Goal: Task Accomplishment & Management: Use online tool/utility

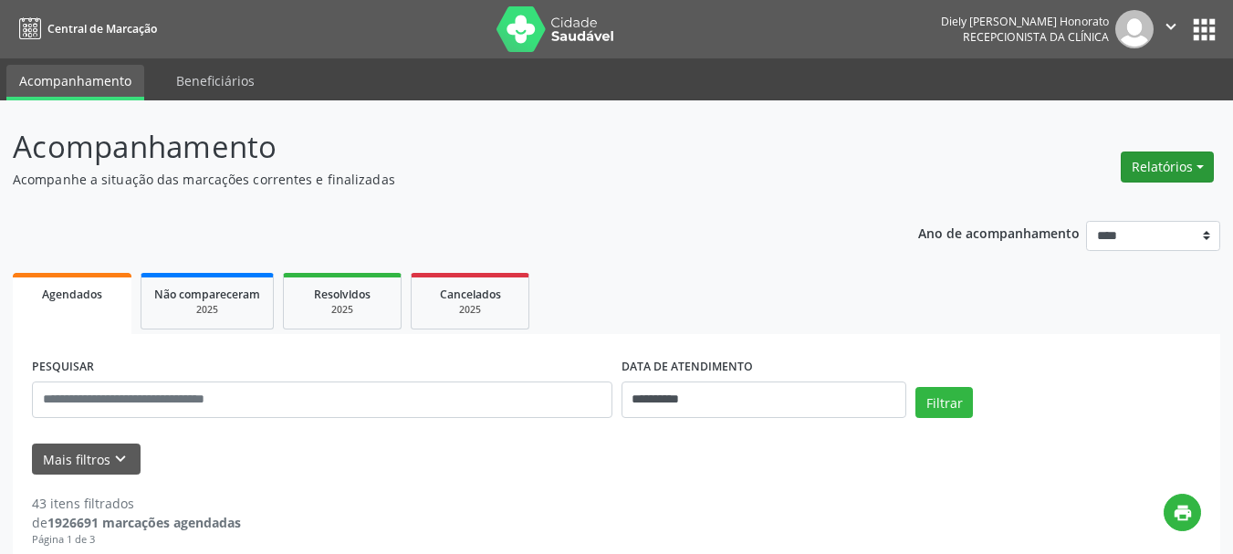
click at [1169, 172] on button "Relatórios" at bounding box center [1167, 166] width 93 height 31
click at [1146, 204] on link "Agendamentos" at bounding box center [1116, 206] width 196 height 26
select select "*"
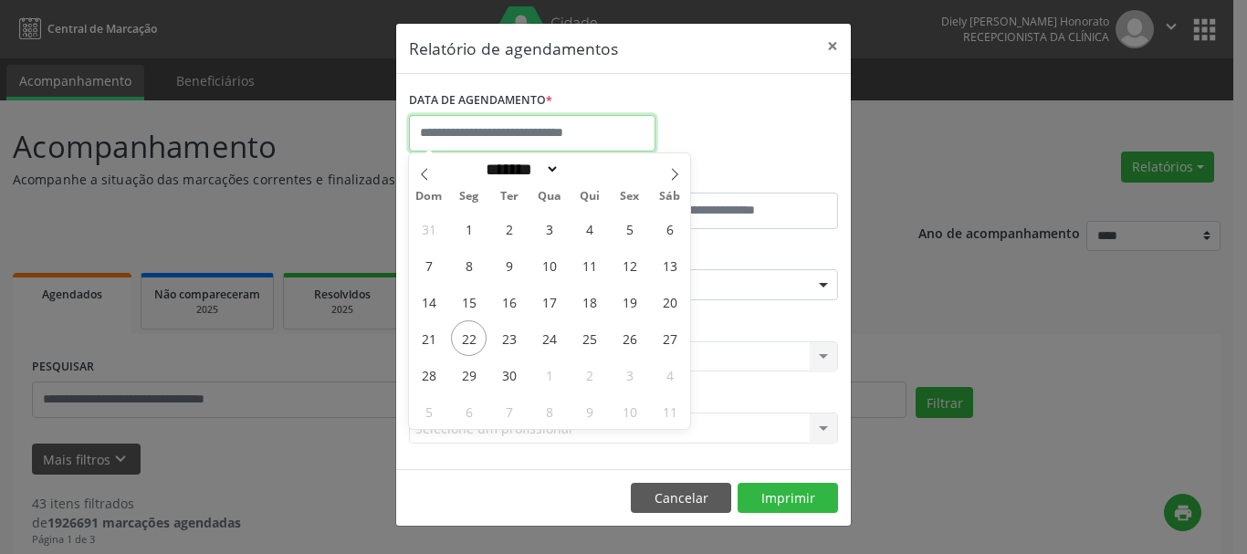
click at [591, 134] on input "text" at bounding box center [532, 133] width 246 height 37
click at [506, 338] on span "23" at bounding box center [509, 338] width 36 height 36
type input "**********"
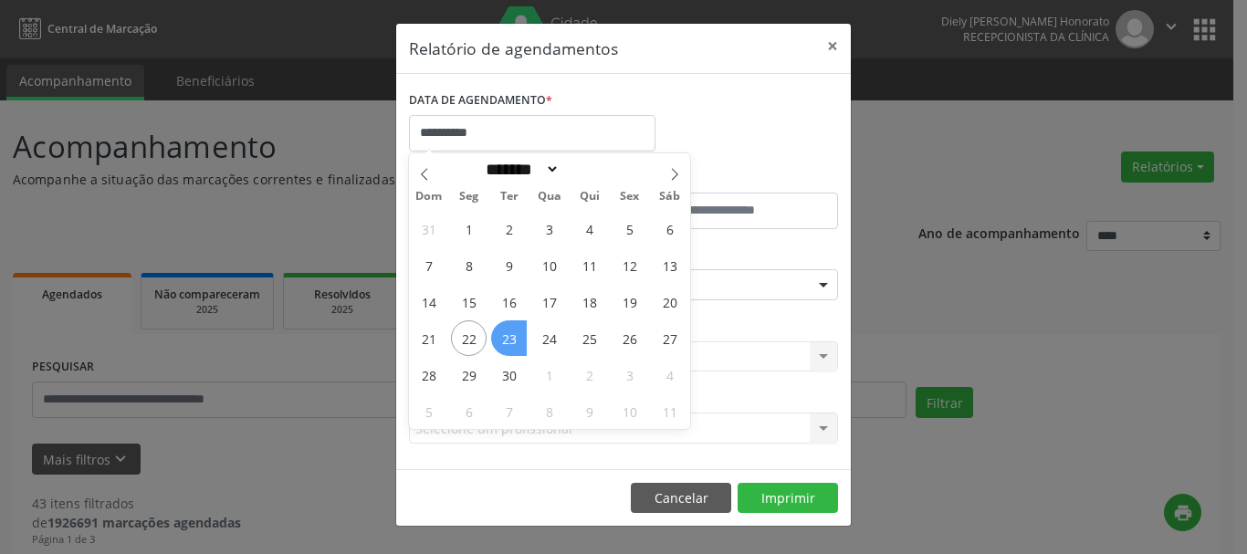
click at [506, 338] on span "23" at bounding box center [509, 338] width 36 height 36
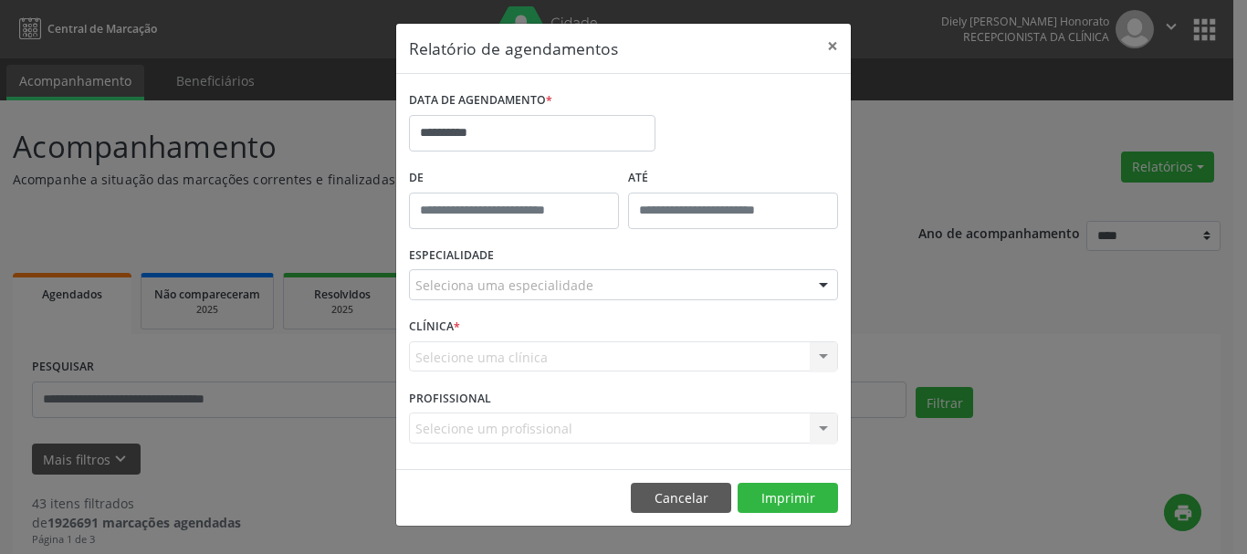
click at [520, 295] on div "Seleciona uma especialidade" at bounding box center [623, 284] width 429 height 31
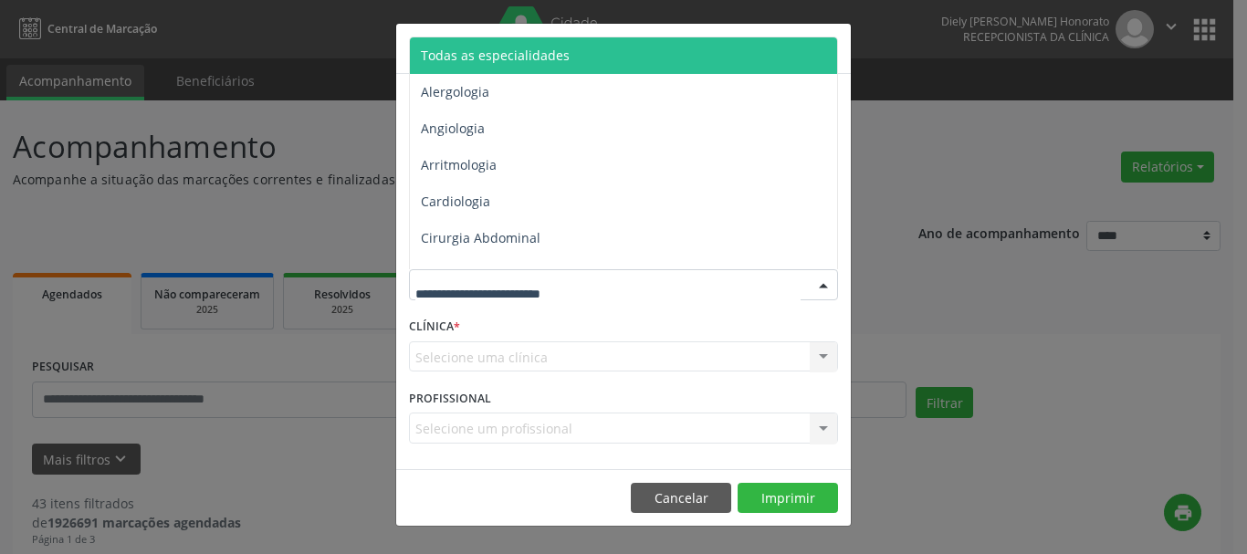
click at [517, 52] on span "Todas as especialidades" at bounding box center [495, 55] width 149 height 17
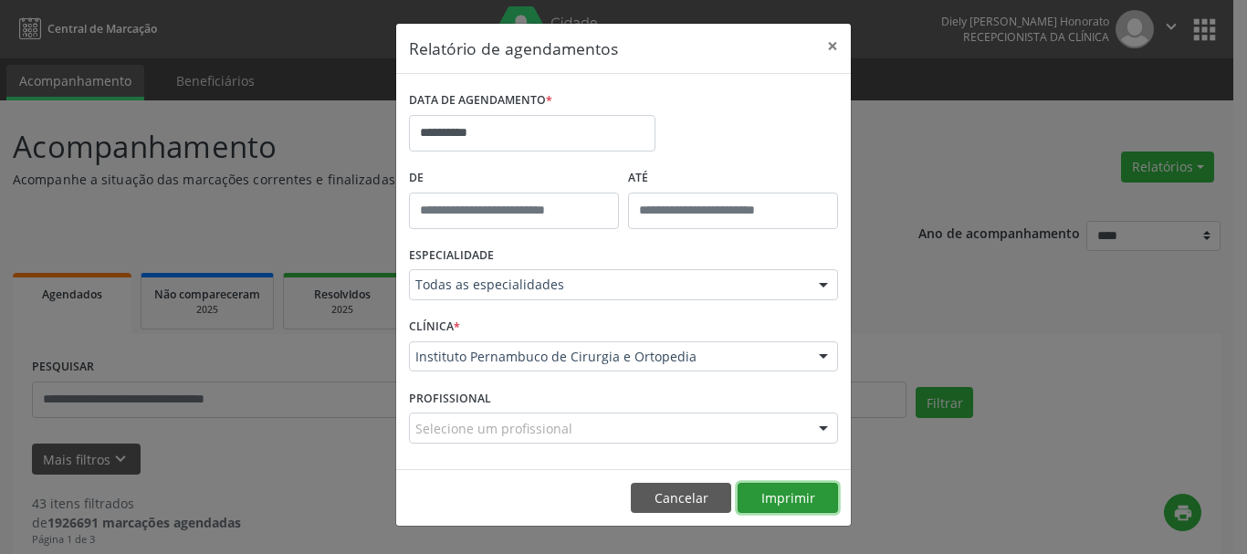
click at [760, 494] on button "Imprimir" at bounding box center [787, 498] width 100 height 31
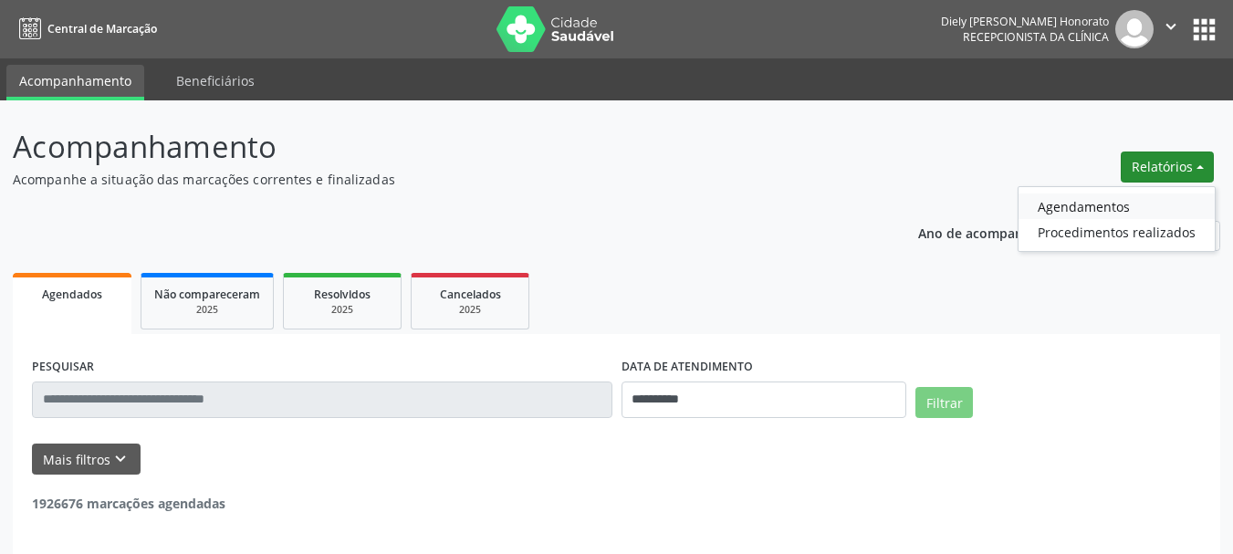
click at [1072, 201] on link "Agendamentos" at bounding box center [1116, 206] width 196 height 26
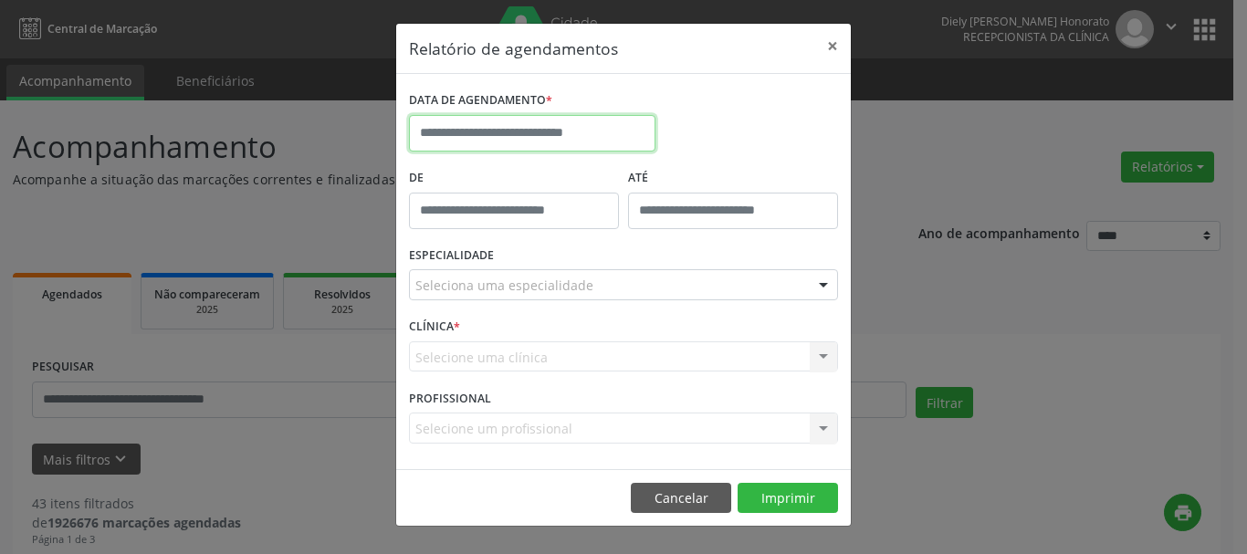
click at [601, 145] on body "**********" at bounding box center [623, 277] width 1247 height 554
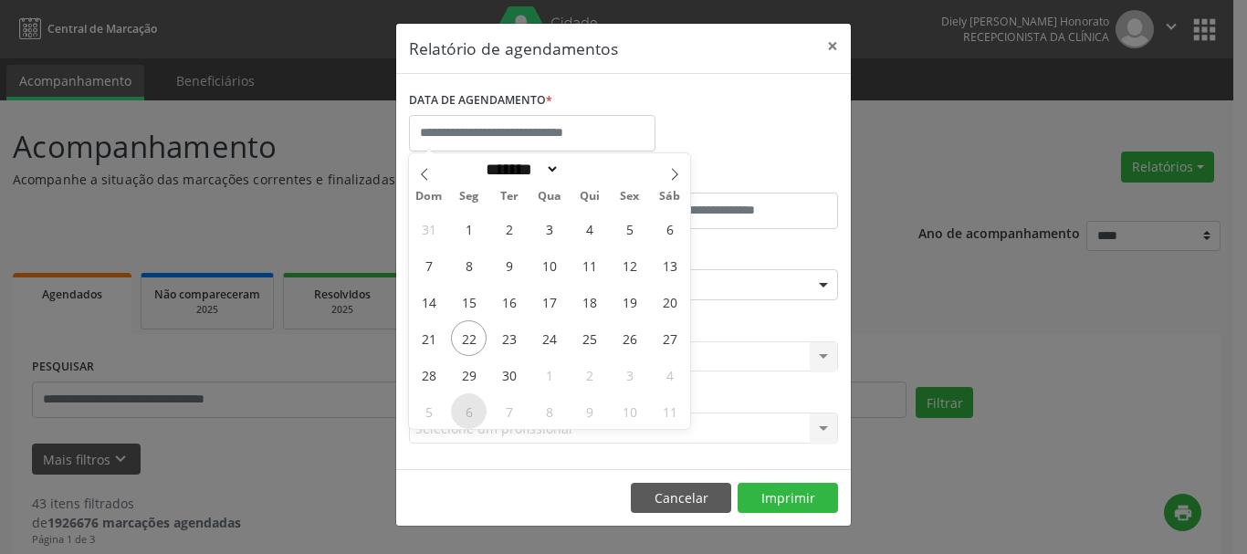
click at [470, 420] on span "6" at bounding box center [469, 411] width 36 height 36
type input "**********"
click at [470, 420] on span "6" at bounding box center [469, 411] width 36 height 36
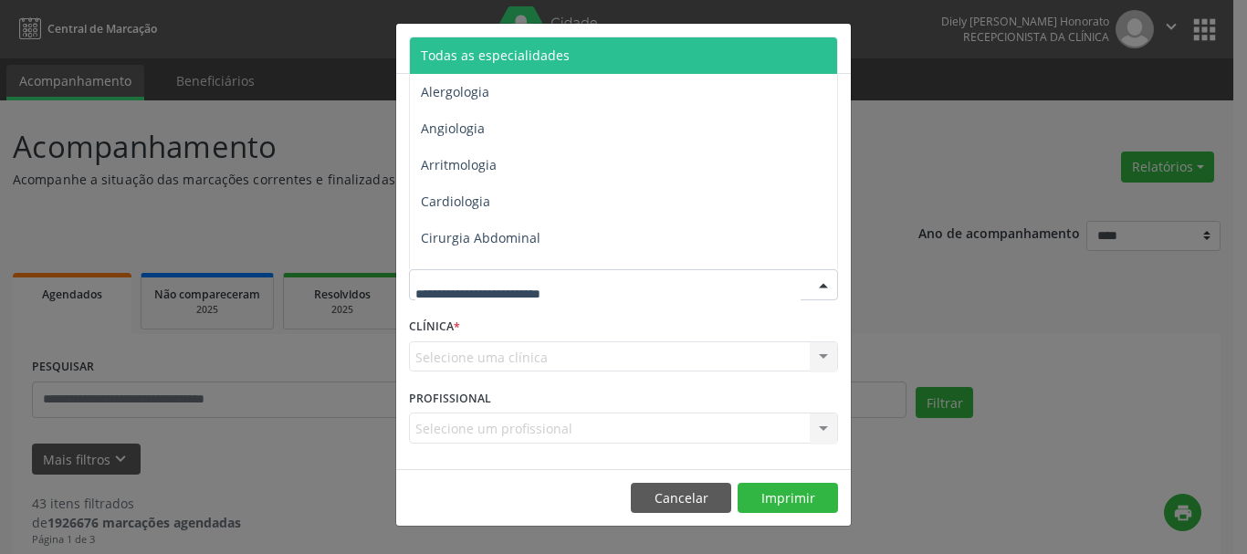
click at [525, 59] on span "Todas as especialidades" at bounding box center [495, 55] width 149 height 17
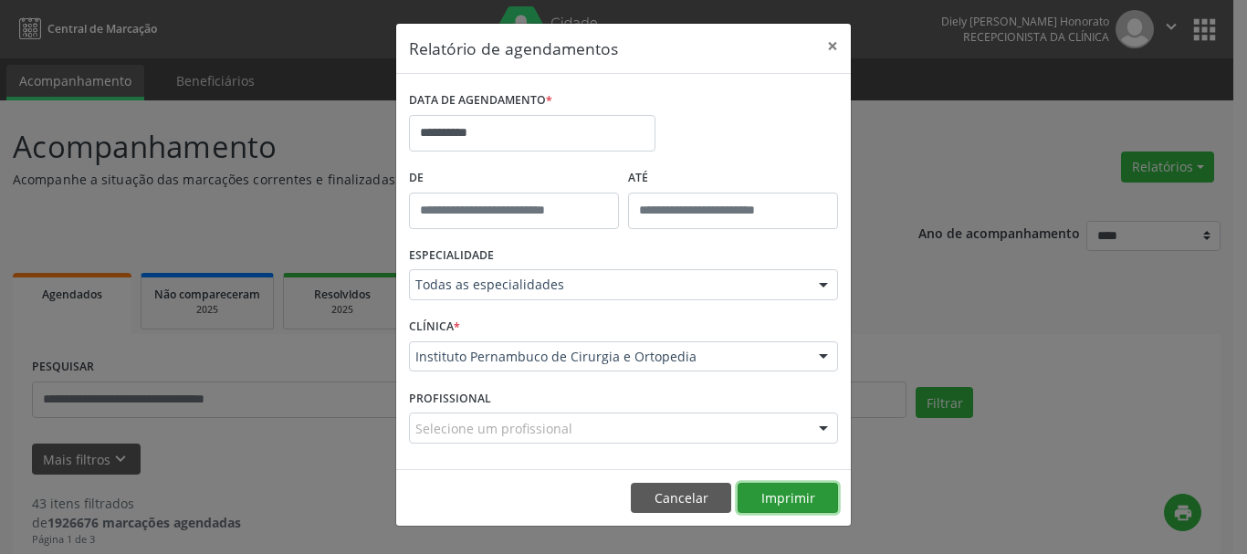
click at [774, 486] on button "Imprimir" at bounding box center [787, 498] width 100 height 31
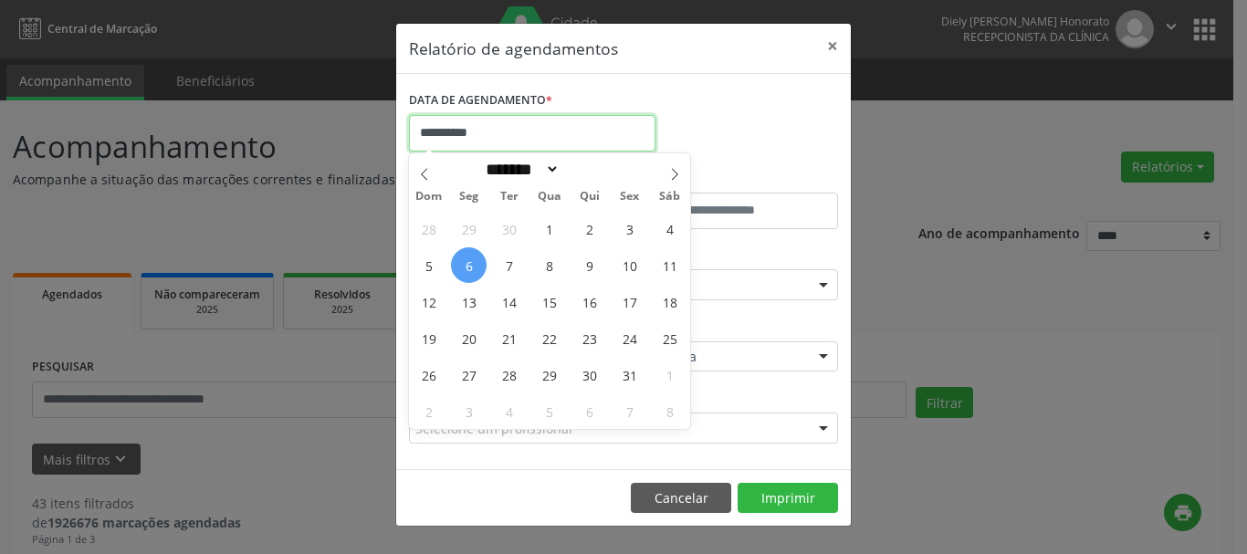
click at [573, 131] on input "**********" at bounding box center [532, 133] width 246 height 37
click at [470, 317] on span "13" at bounding box center [469, 302] width 36 height 36
type input "**********"
click at [470, 317] on span "13" at bounding box center [469, 302] width 36 height 36
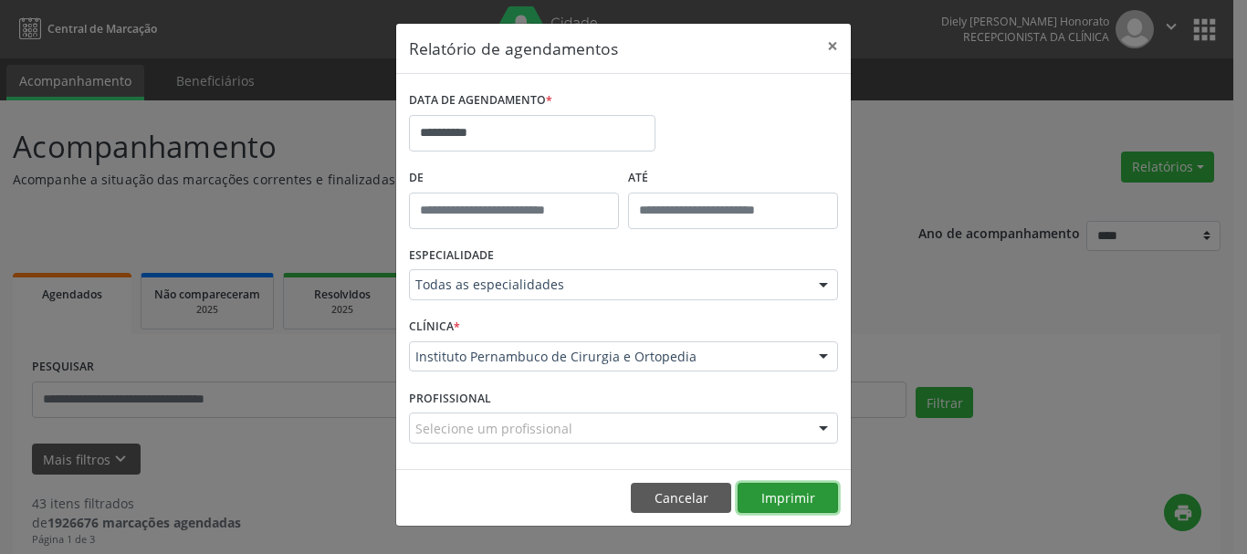
click at [814, 500] on button "Imprimir" at bounding box center [787, 498] width 100 height 31
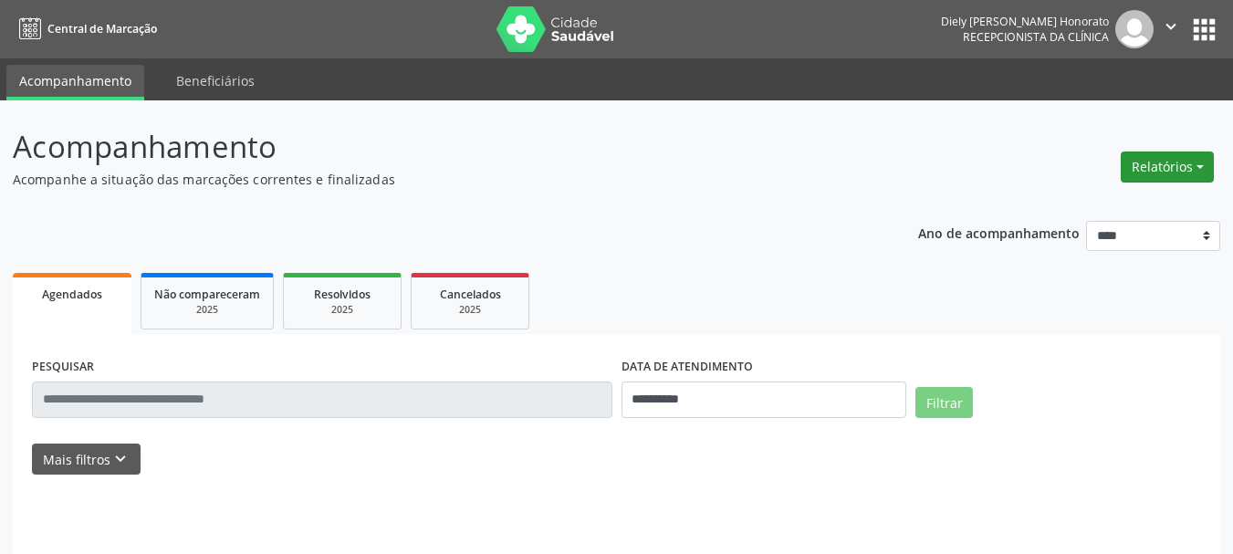
click at [1160, 166] on button "Relatórios" at bounding box center [1167, 166] width 93 height 31
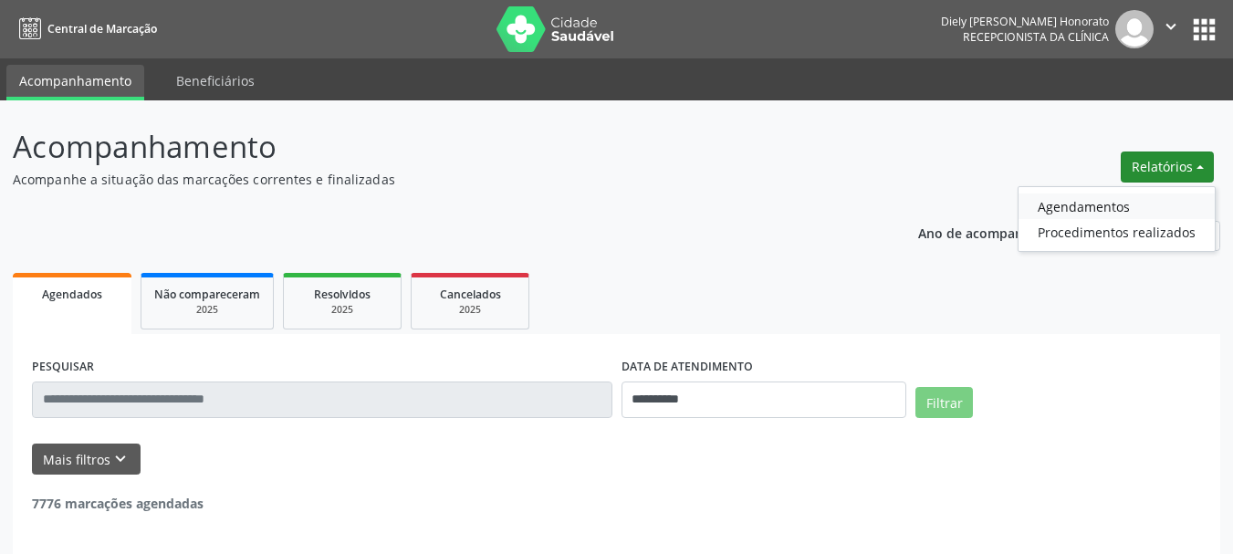
click at [1095, 203] on link "Agendamentos" at bounding box center [1116, 206] width 196 height 26
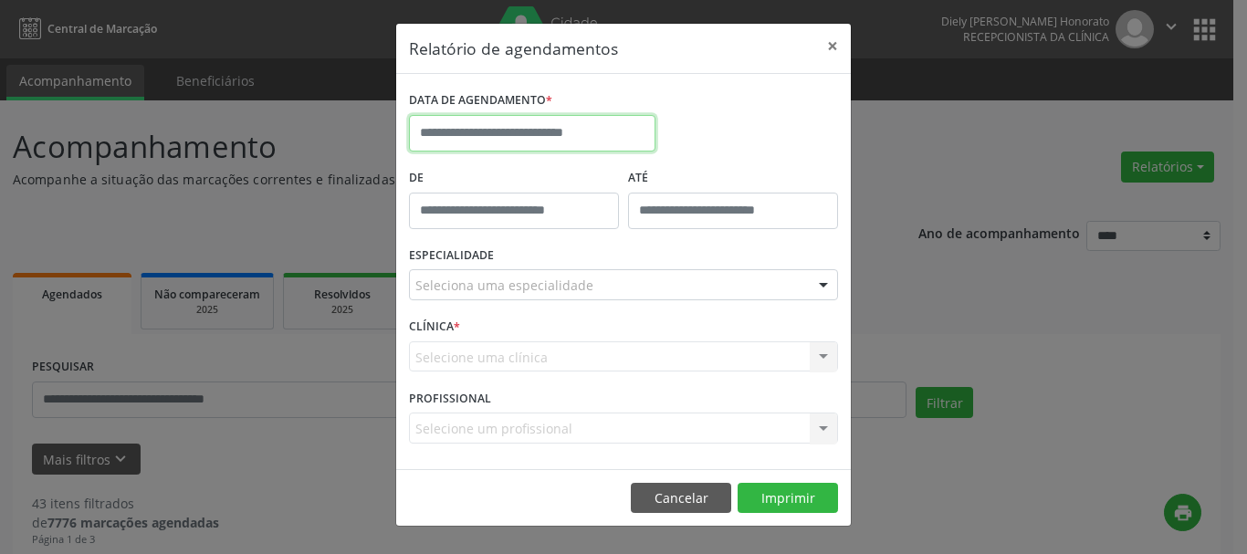
click at [590, 133] on input "text" at bounding box center [532, 133] width 246 height 37
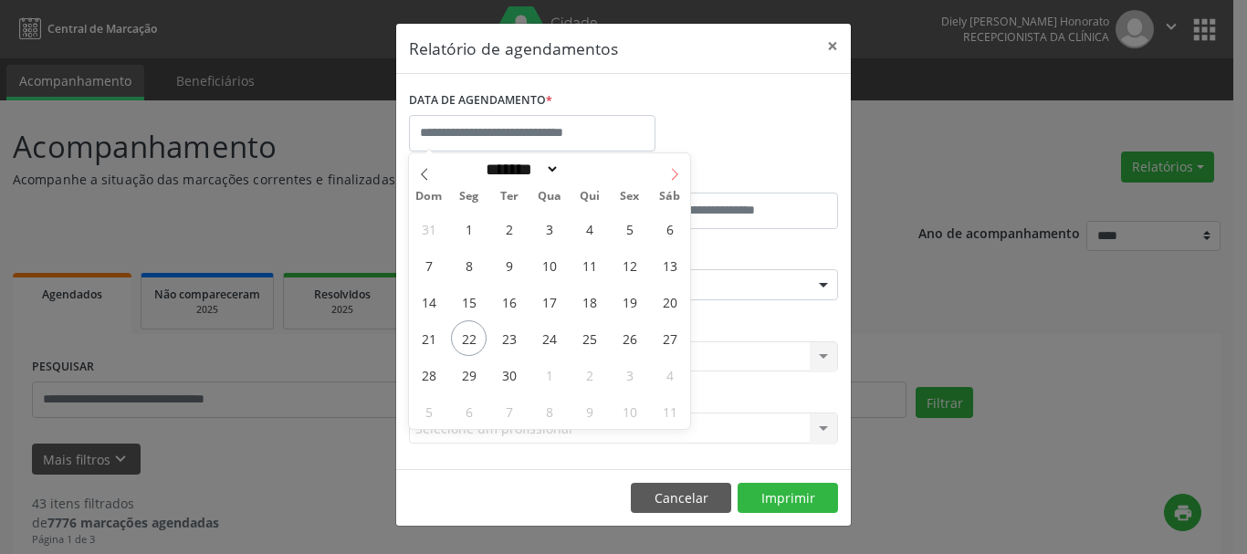
click at [671, 165] on span at bounding box center [674, 168] width 31 height 31
select select "*"
click at [467, 300] on span "13" at bounding box center [469, 302] width 36 height 36
type input "**********"
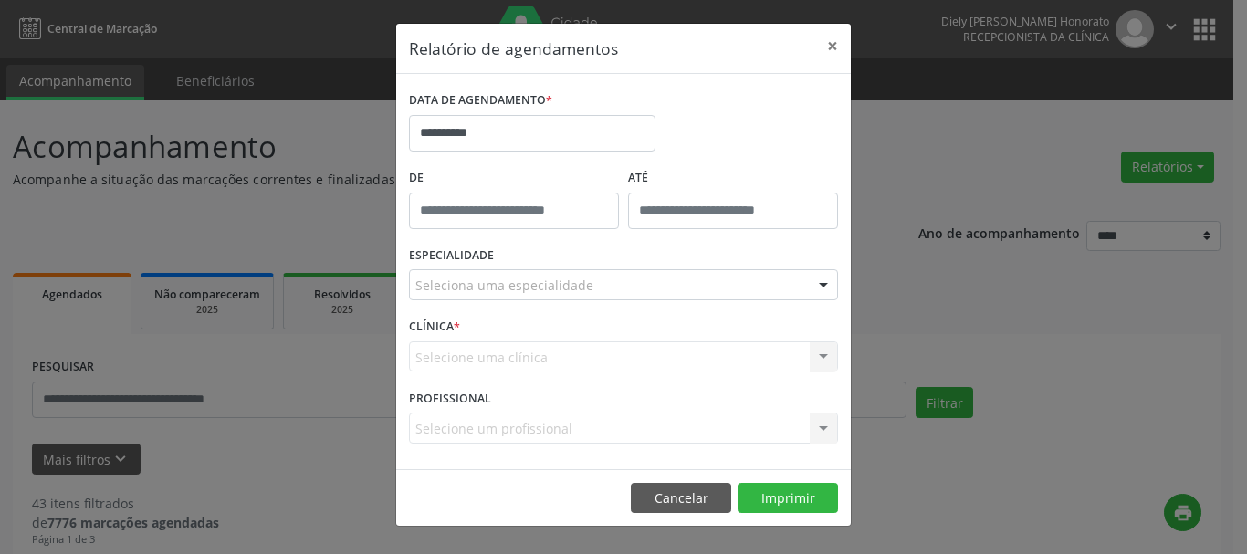
click at [527, 271] on div "Seleciona uma especialidade" at bounding box center [623, 284] width 429 height 31
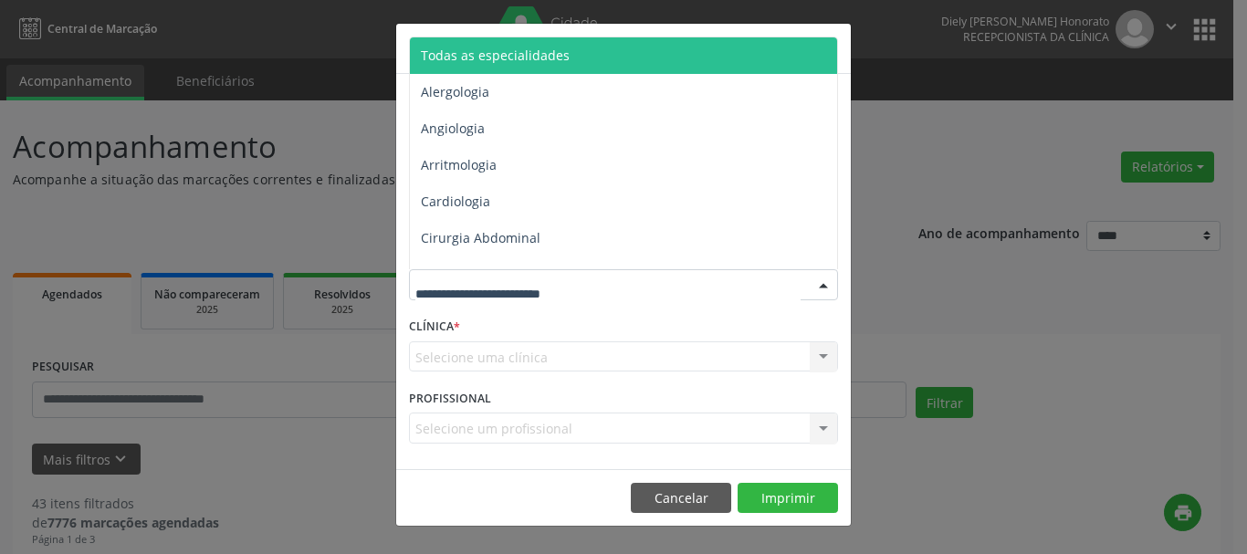
click at [509, 62] on span "Todas as especialidades" at bounding box center [495, 55] width 149 height 17
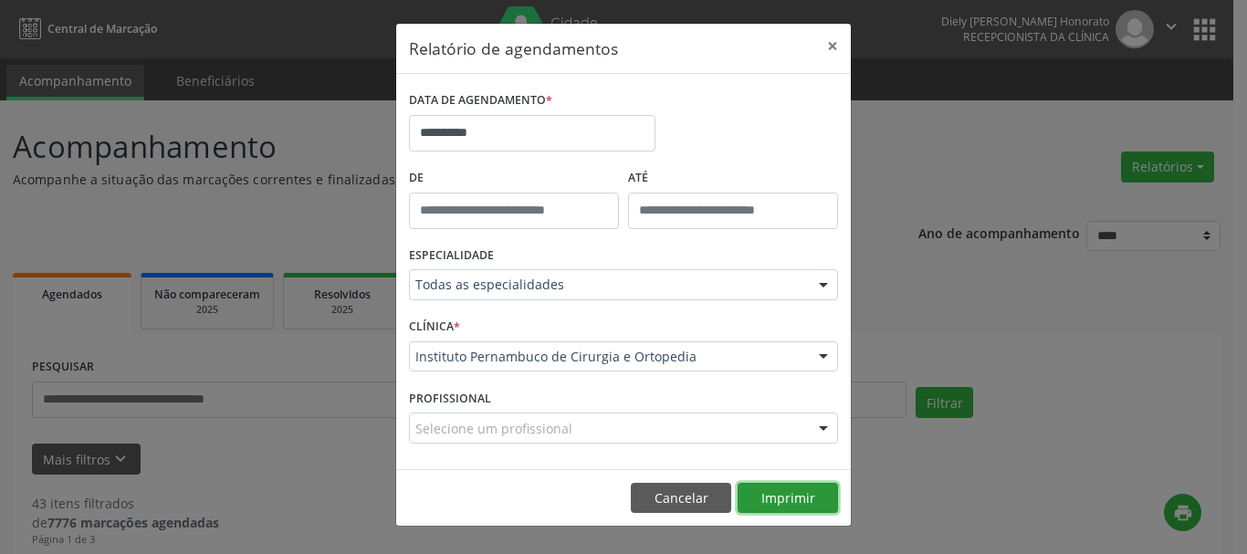
click at [778, 491] on button "Imprimir" at bounding box center [787, 498] width 100 height 31
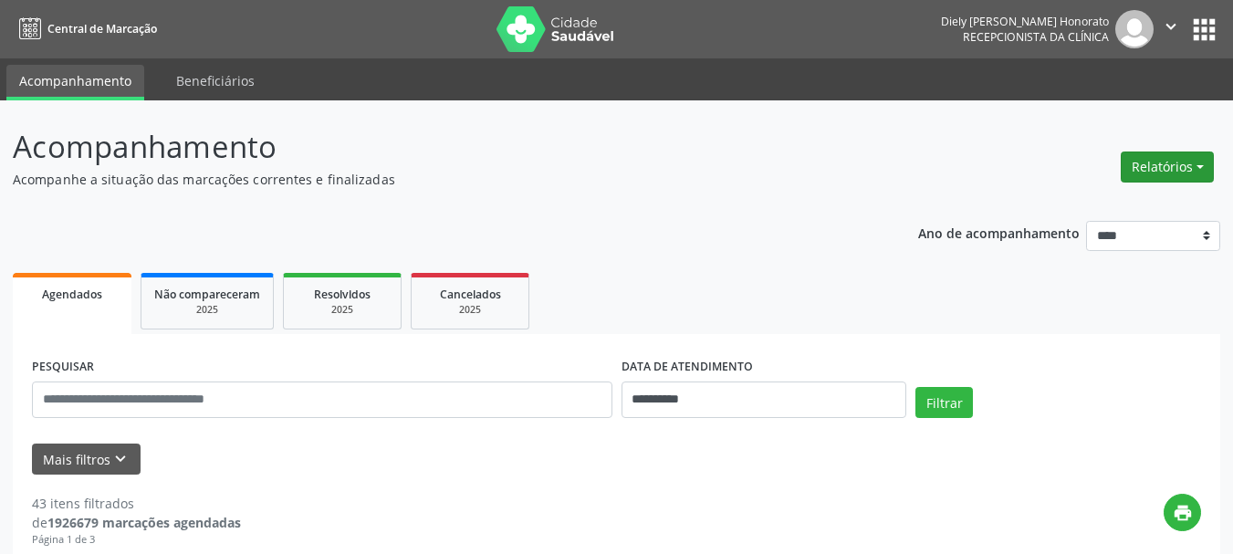
click at [1157, 159] on button "Relatórios" at bounding box center [1167, 166] width 93 height 31
click at [1134, 193] on ul "Agendamentos Procedimentos realizados" at bounding box center [1117, 219] width 198 height 66
click at [1123, 204] on link "Agendamentos" at bounding box center [1116, 206] width 196 height 26
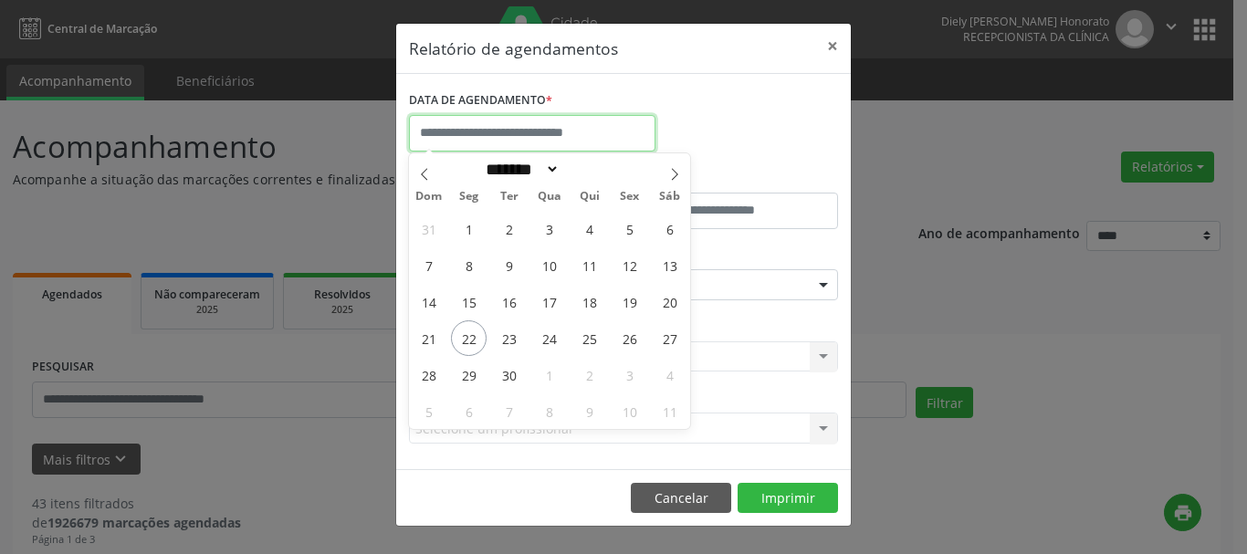
click at [518, 124] on input "text" at bounding box center [532, 133] width 246 height 37
click at [470, 307] on span "15" at bounding box center [469, 302] width 36 height 36
type input "**********"
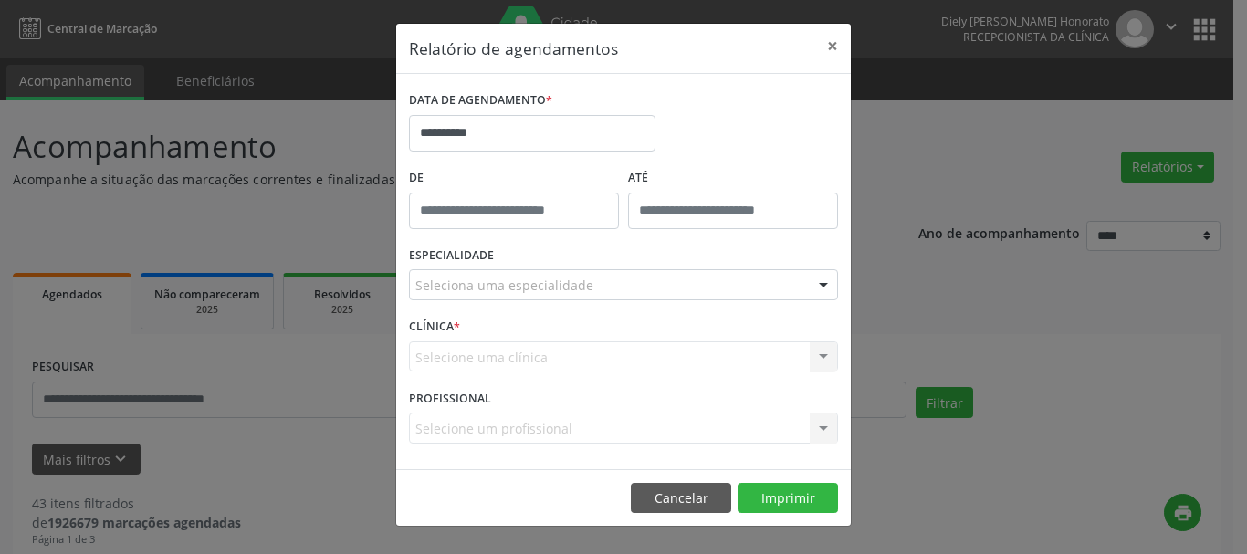
click at [517, 272] on div "Seleciona uma especialidade" at bounding box center [623, 284] width 429 height 31
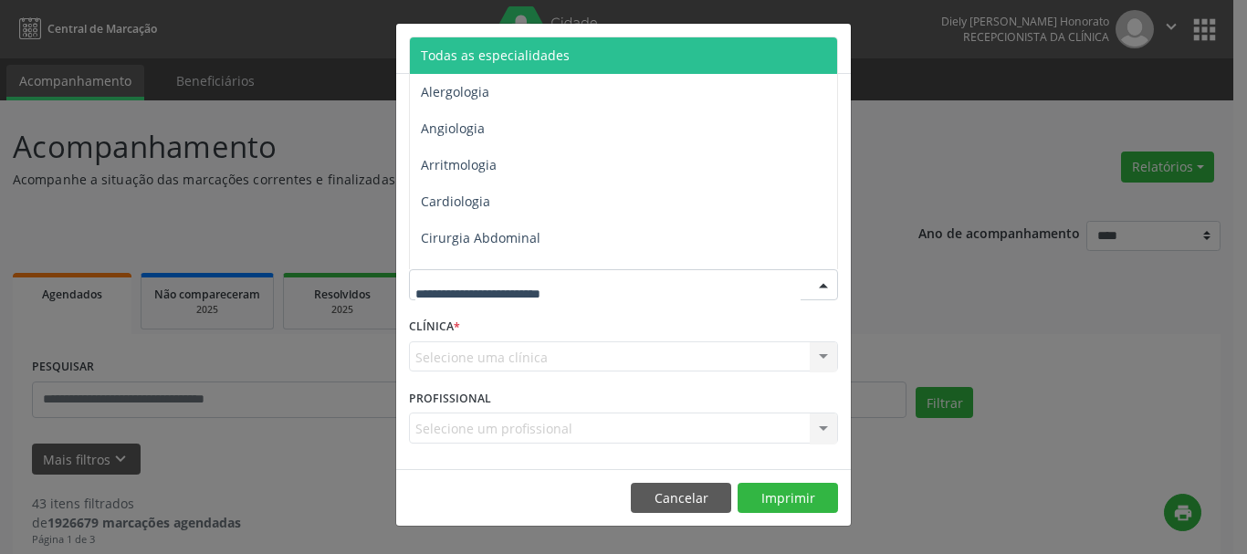
click at [510, 45] on span "Todas as especialidades" at bounding box center [625, 55] width 430 height 37
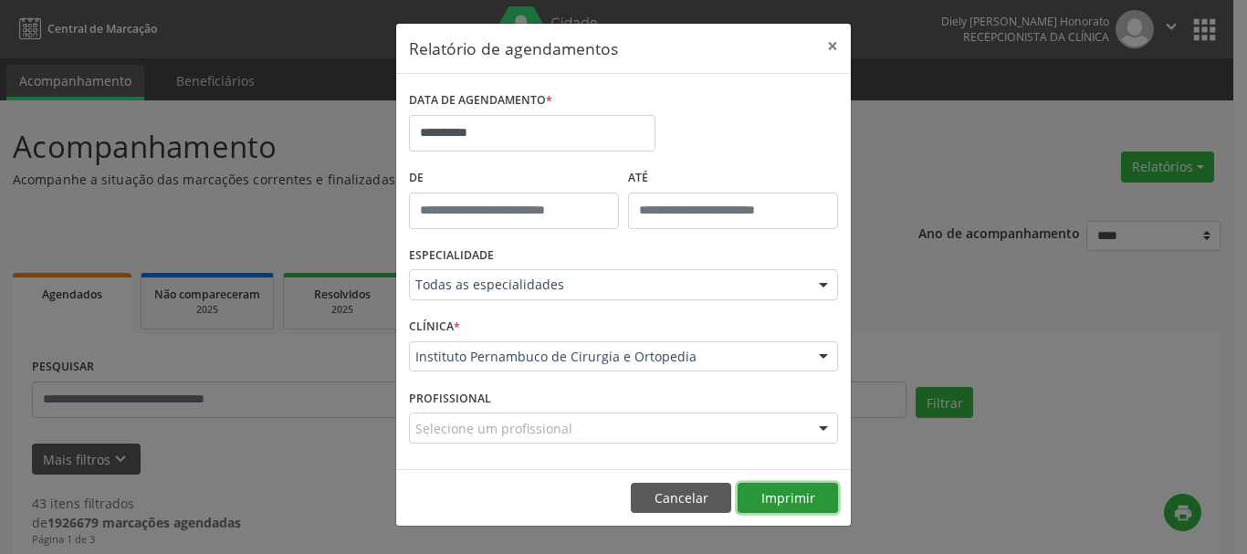
click at [794, 498] on button "Imprimir" at bounding box center [787, 498] width 100 height 31
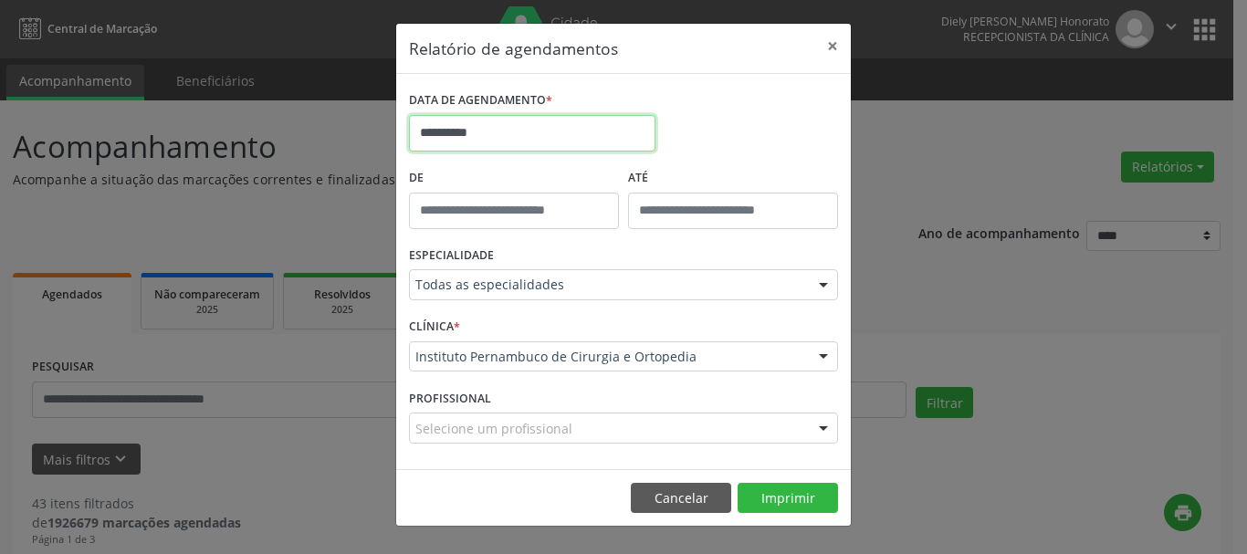
click at [507, 142] on input "**********" at bounding box center [532, 133] width 246 height 37
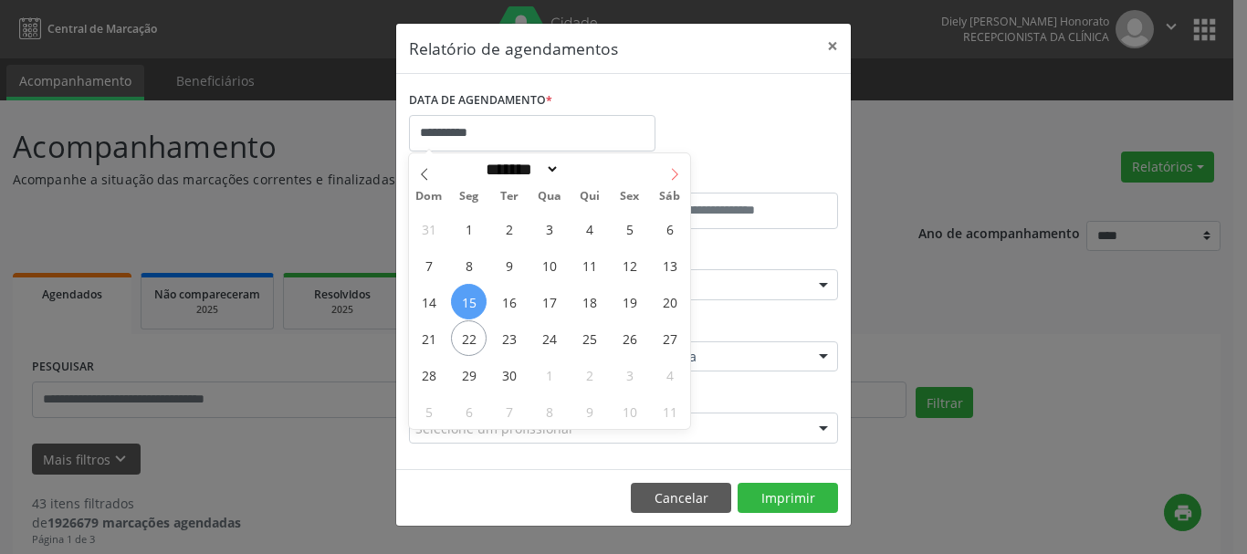
click at [673, 172] on icon at bounding box center [674, 174] width 13 height 13
select select "*"
click at [456, 297] on span "13" at bounding box center [469, 302] width 36 height 36
type input "**********"
click at [456, 297] on span "13" at bounding box center [469, 302] width 36 height 36
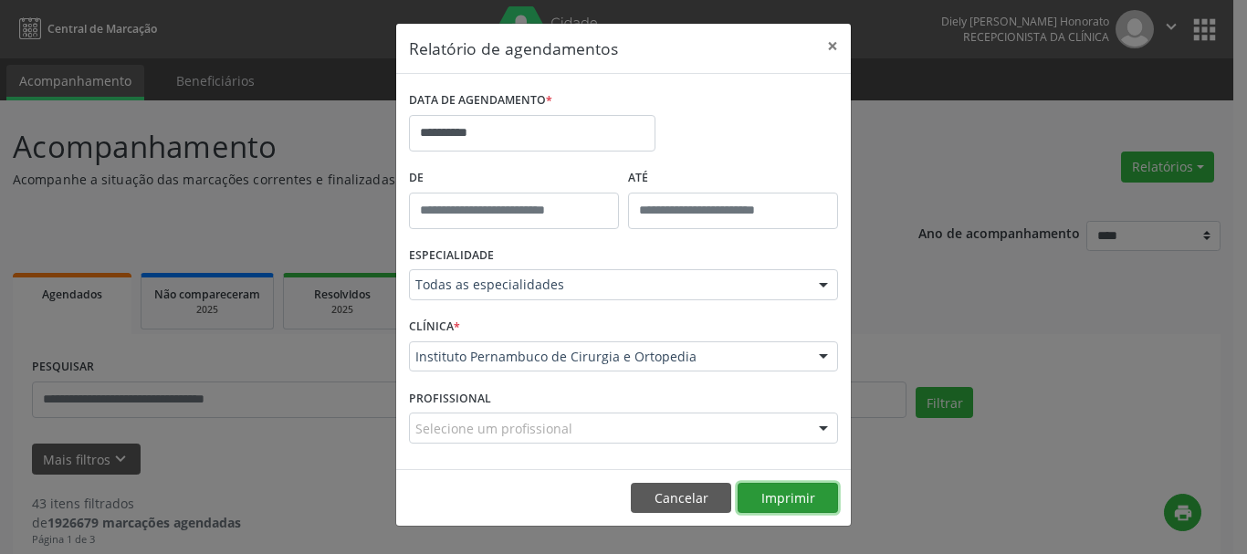
click at [777, 497] on button "Imprimir" at bounding box center [787, 498] width 100 height 31
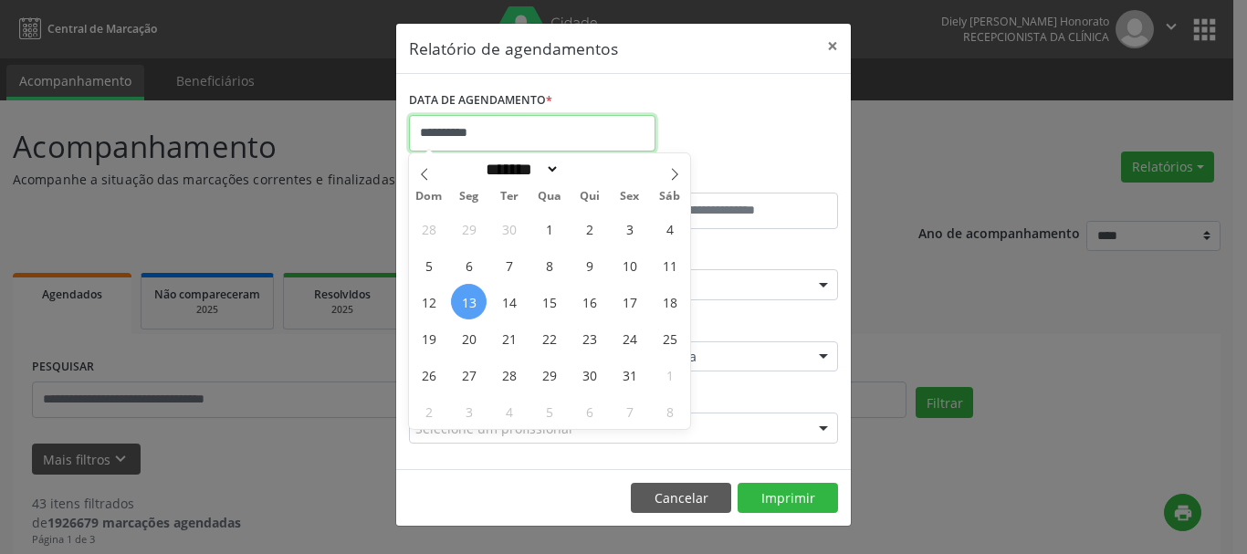
click at [513, 118] on input "**********" at bounding box center [532, 133] width 246 height 37
click at [417, 166] on span at bounding box center [424, 168] width 31 height 31
select select "*"
click at [463, 302] on span "15" at bounding box center [469, 302] width 36 height 36
type input "**********"
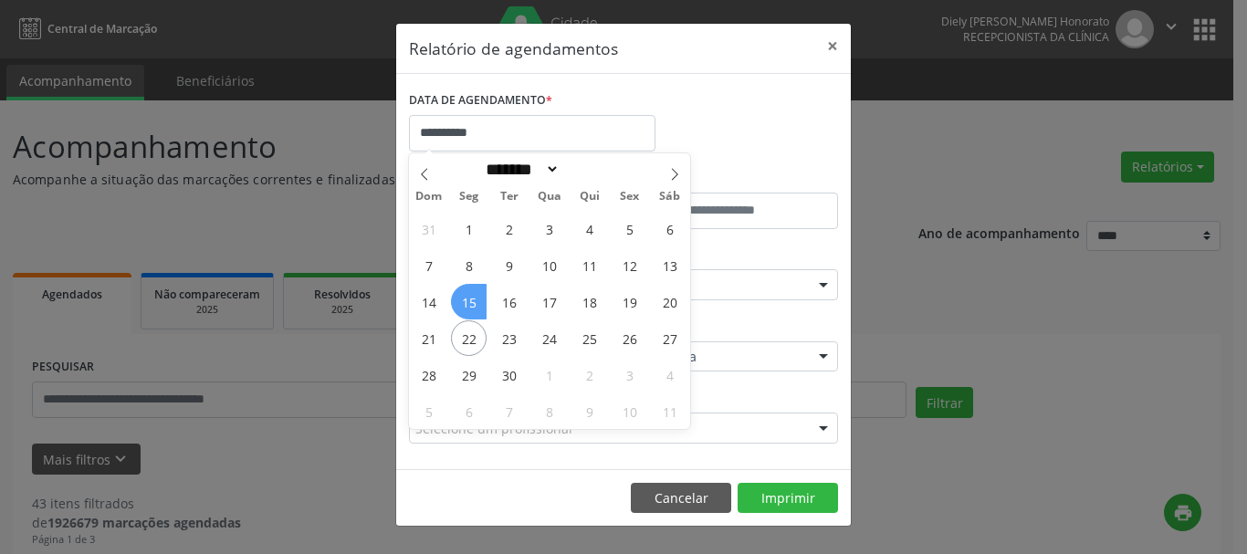
click at [463, 302] on span "15" at bounding box center [469, 302] width 36 height 36
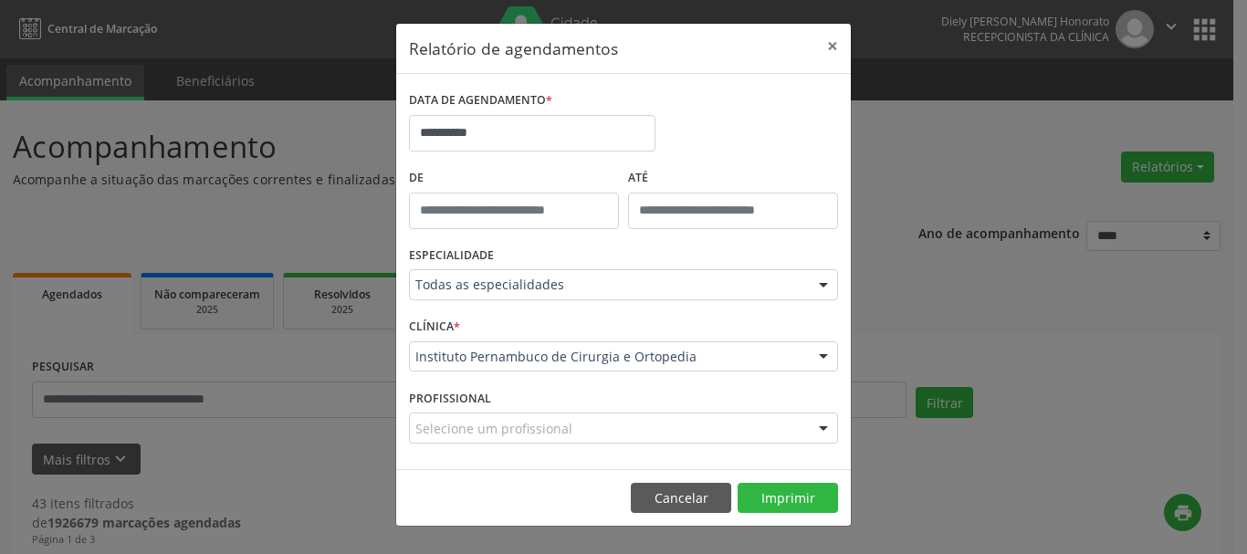
click at [759, 479] on footer "Cancelar Imprimir" at bounding box center [623, 497] width 454 height 57
click at [759, 491] on button "Imprimir" at bounding box center [787, 498] width 100 height 31
click at [773, 495] on button "Imprimir" at bounding box center [787, 498] width 100 height 31
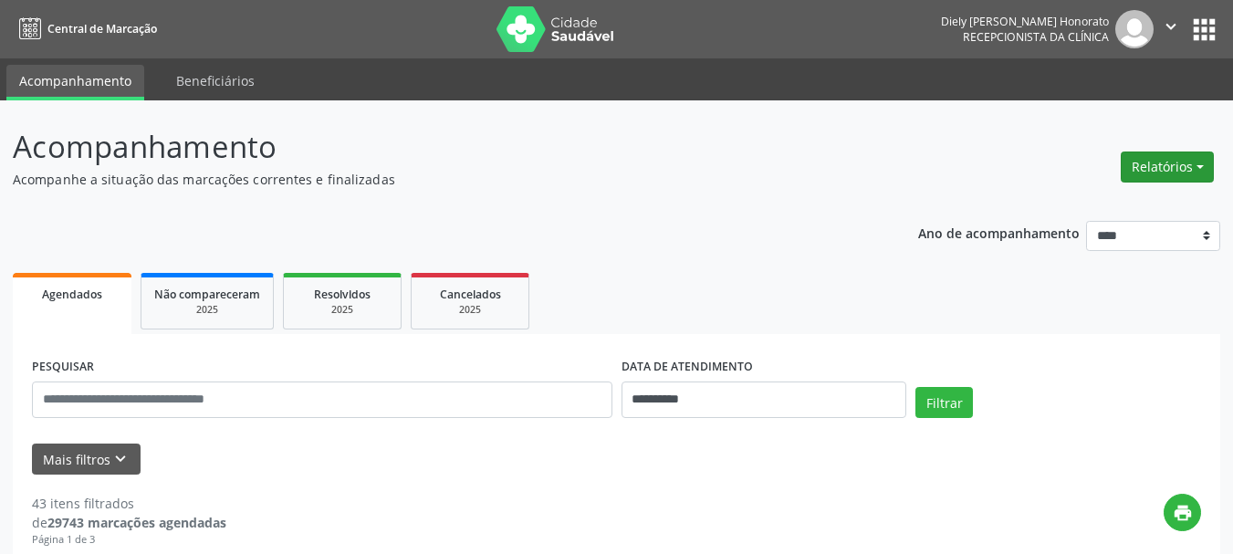
click at [1134, 163] on button "Relatórios" at bounding box center [1167, 166] width 93 height 31
click at [1070, 194] on link "Agendamentos" at bounding box center [1116, 206] width 196 height 26
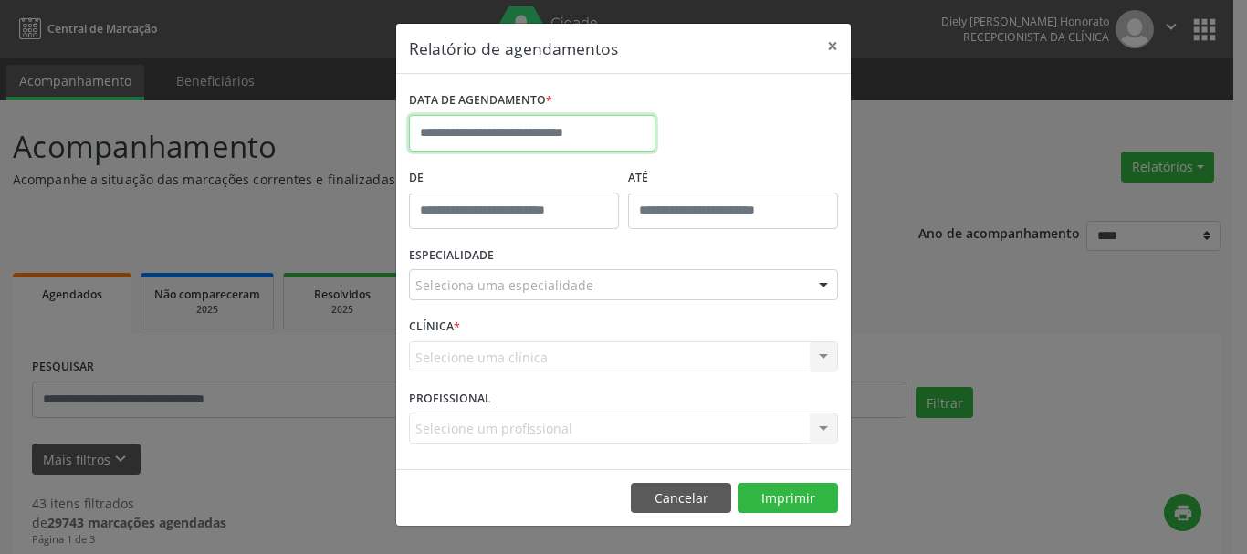
click at [601, 131] on input "text" at bounding box center [532, 133] width 246 height 37
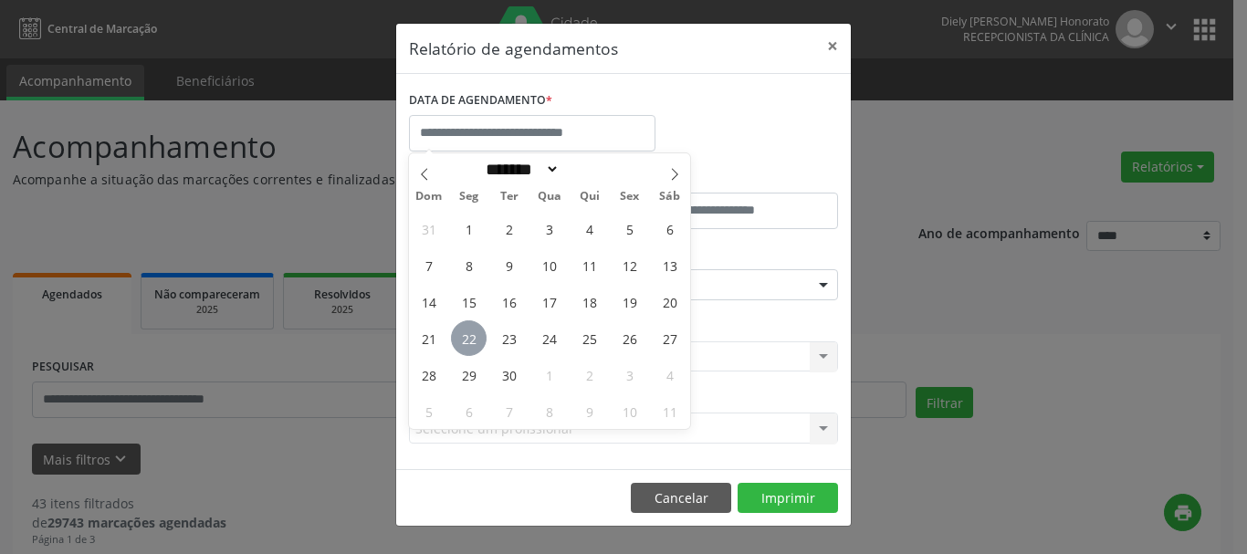
click at [465, 338] on span "22" at bounding box center [469, 338] width 36 height 36
type input "**********"
click at [465, 338] on span "22" at bounding box center [469, 338] width 36 height 36
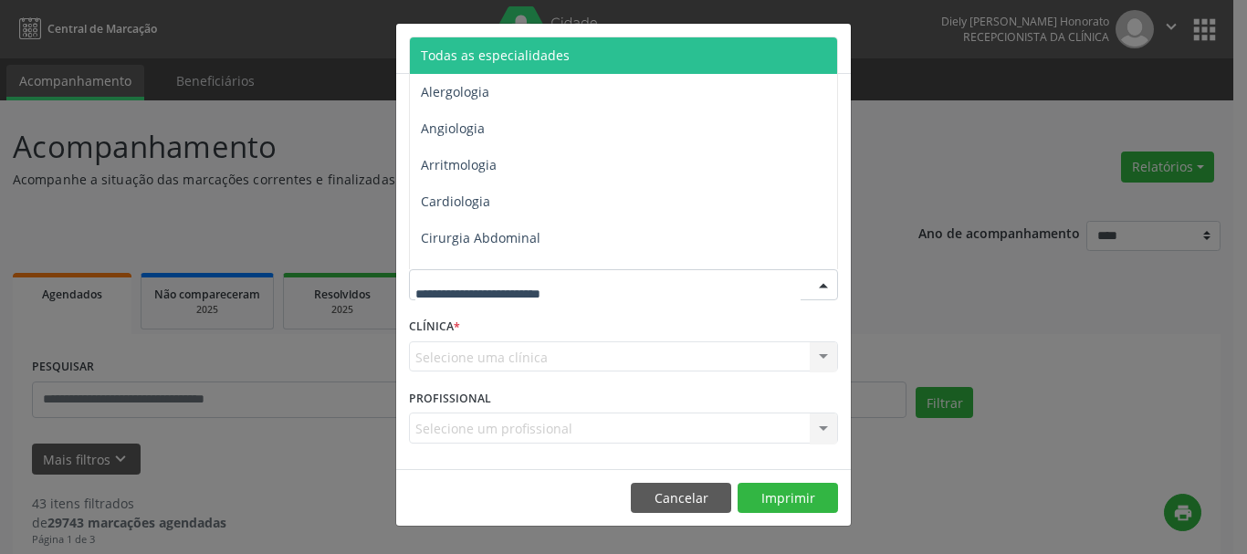
click at [525, 41] on span "Todas as especialidades" at bounding box center [625, 55] width 430 height 37
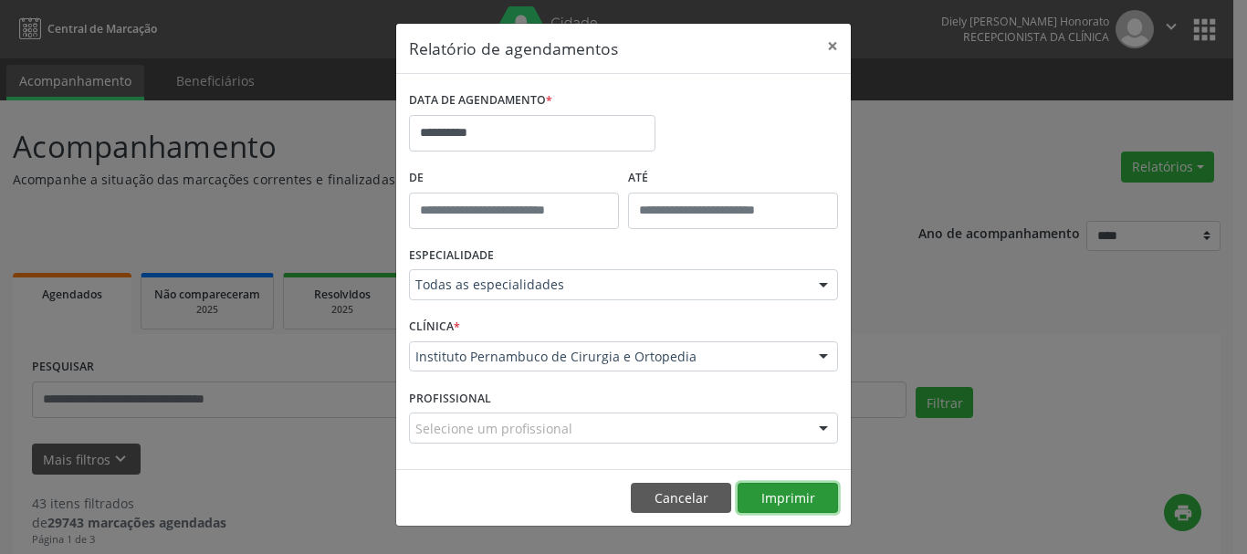
click at [771, 502] on button "Imprimir" at bounding box center [787, 498] width 100 height 31
